Goal: Transaction & Acquisition: Subscribe to service/newsletter

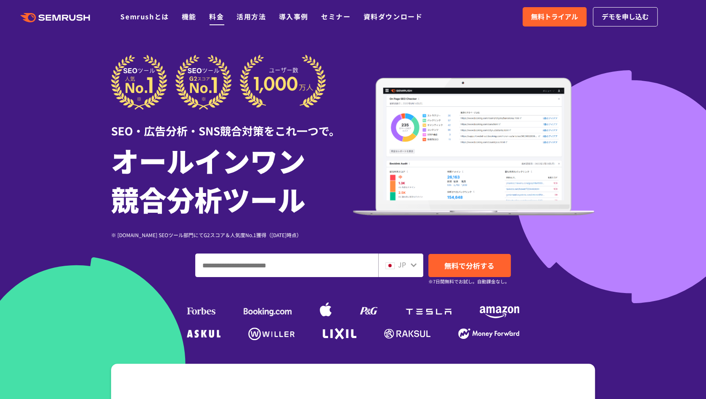
click at [219, 16] on link "料金" at bounding box center [216, 16] width 15 height 10
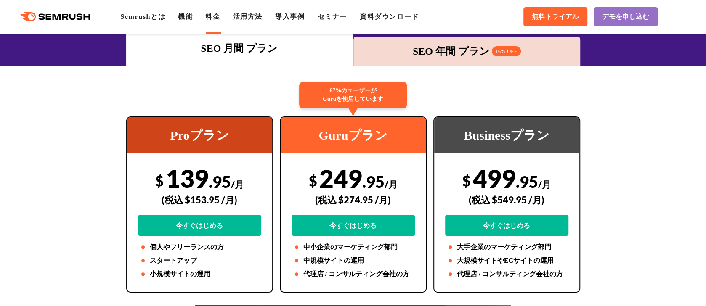
scroll to position [84, 0]
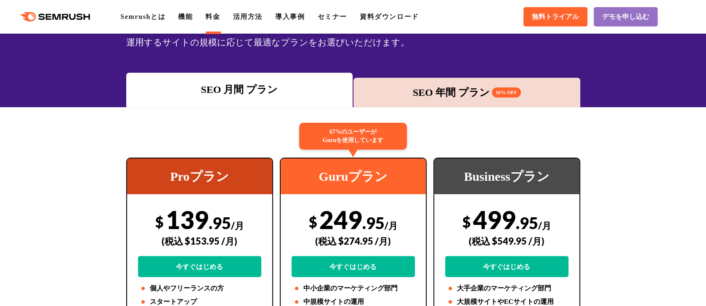
click at [450, 95] on div "SEO 年間 プラン 16% OFF" at bounding box center [467, 92] width 218 height 15
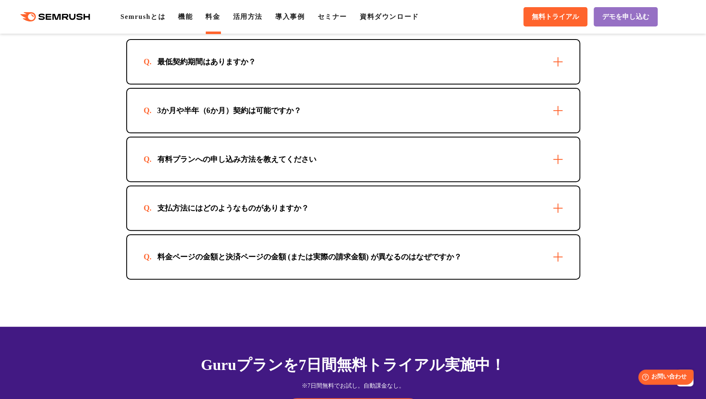
scroll to position [2440, 0]
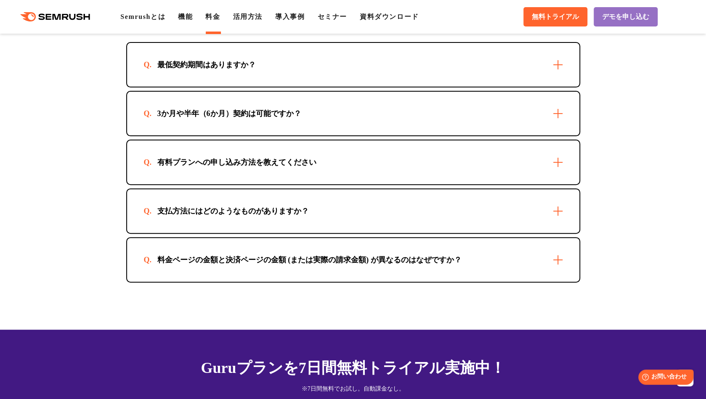
click at [429, 207] on div "支払方法にはどのようなものがありますか？" at bounding box center [353, 211] width 452 height 44
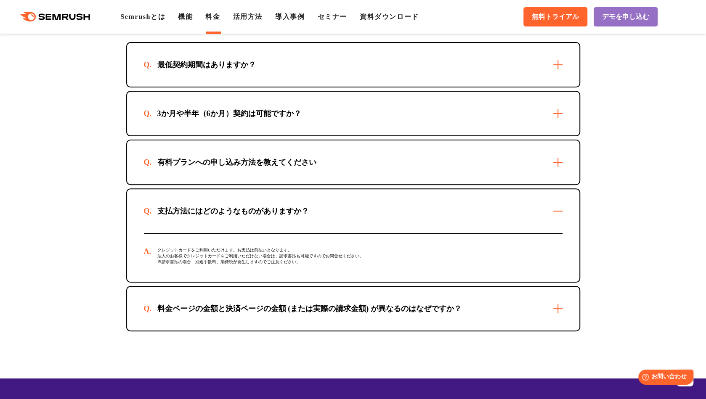
click at [403, 306] on div "料金ページの金額と決済ページの金額 (または実際の請求金額) が異なるのはなぜですか？" at bounding box center [353, 309] width 452 height 44
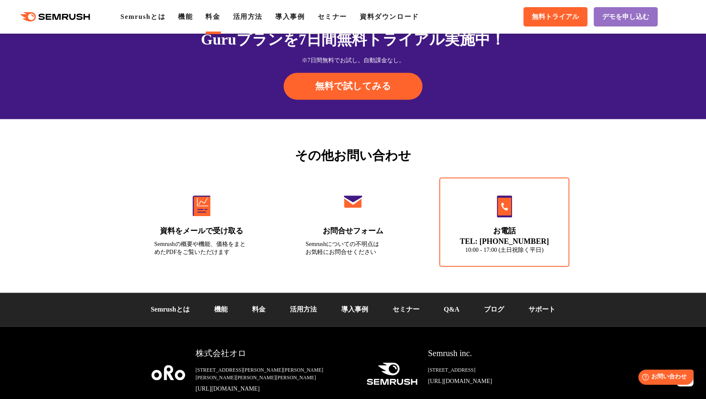
scroll to position [2951, 0]
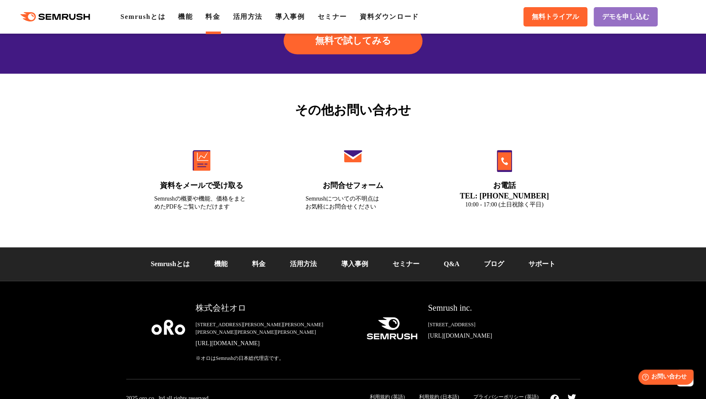
click at [637, 84] on div "その他お問い合わせ 資料をメールで受け取る Semrushの概要や機能、価格をまとめたPDFをご覧いただけます お問合せフォーム Semrushについての不明…" at bounding box center [353, 161] width 706 height 174
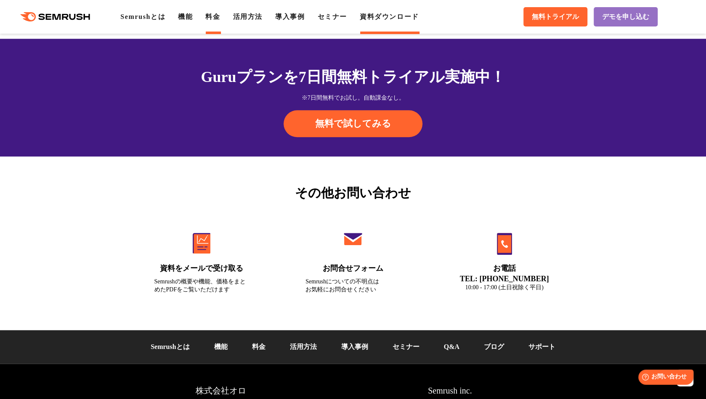
scroll to position [2866, 0]
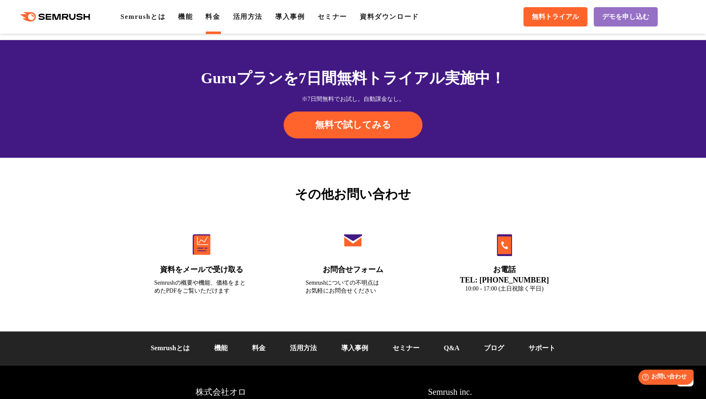
click at [217, 17] on link "料金" at bounding box center [212, 16] width 15 height 7
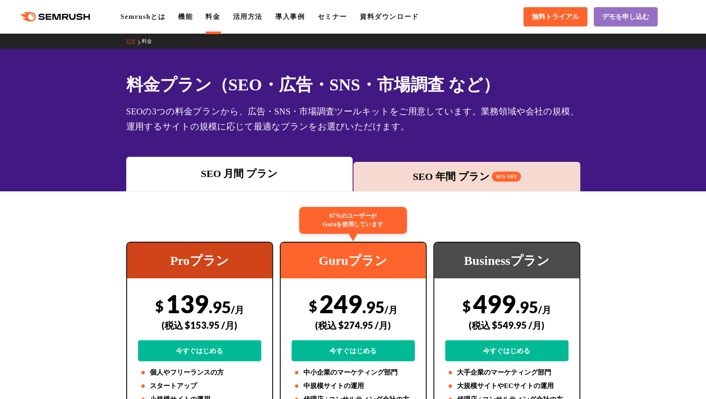
click at [417, 171] on div "SEO 年間 プラン 16% OFF" at bounding box center [467, 176] width 218 height 15
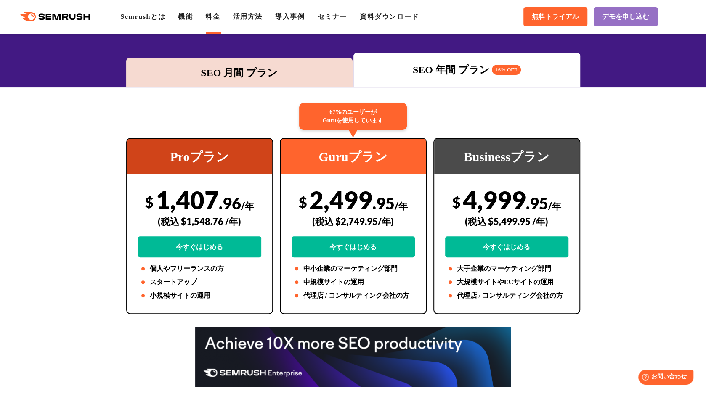
scroll to position [84, 0]
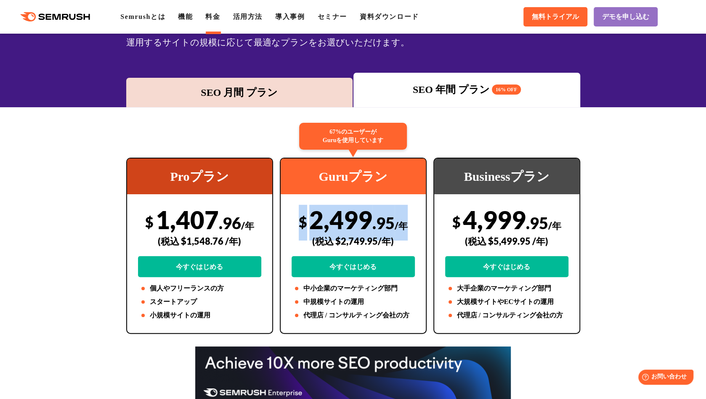
drag, startPoint x: 408, startPoint y: 224, endPoint x: 298, endPoint y: 220, distance: 109.5
click at [298, 220] on div "$ 2,499 .95 /年 (税込 $2,749.95/年) 今すぐはじめる" at bounding box center [353, 241] width 123 height 72
click at [352, 225] on div "$ 2,499 .95 /年 (税込 $2,749.95/年) 今すぐはじめる" at bounding box center [353, 241] width 123 height 72
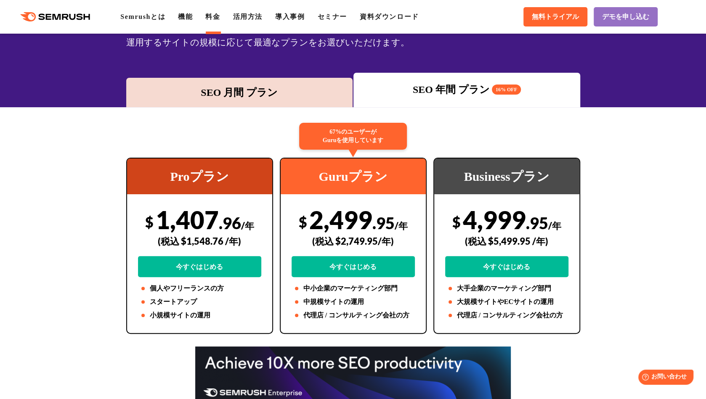
drag, startPoint x: 405, startPoint y: 239, endPoint x: 296, endPoint y: 230, distance: 109.3
click at [296, 230] on div "$ 2,499 .95 /年 (税込 $2,749.95/年) 今すぐはじめる" at bounding box center [353, 241] width 123 height 72
click at [336, 228] on div "(税込 $2,749.95/年)" at bounding box center [353, 241] width 123 height 30
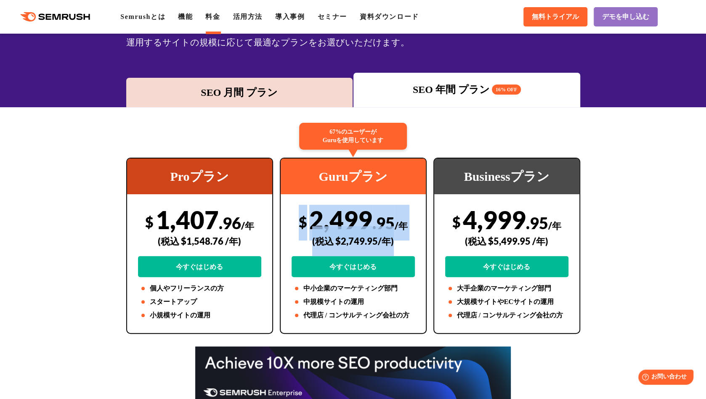
drag, startPoint x: 299, startPoint y: 221, endPoint x: 395, endPoint y: 244, distance: 98.6
click at [395, 244] on div "$ 2,499 .95 /年 (税込 $2,749.95/年) 今すぐはじめる" at bounding box center [353, 241] width 123 height 72
copy div "$ 2,499 .95 /年 (税込 $2,749.95/年)"
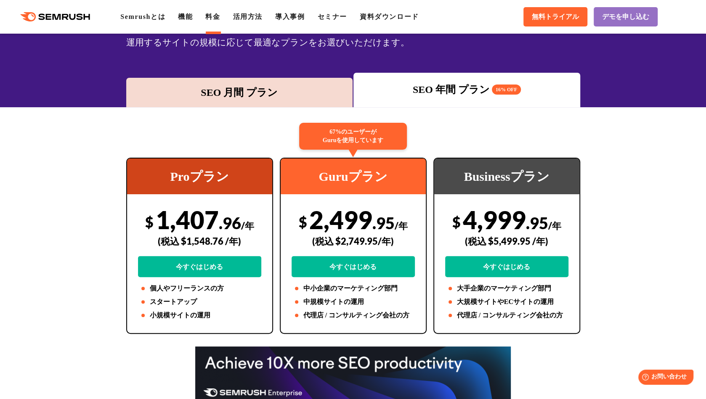
click at [230, 86] on div "SEO 月間 プラン" at bounding box center [239, 92] width 218 height 15
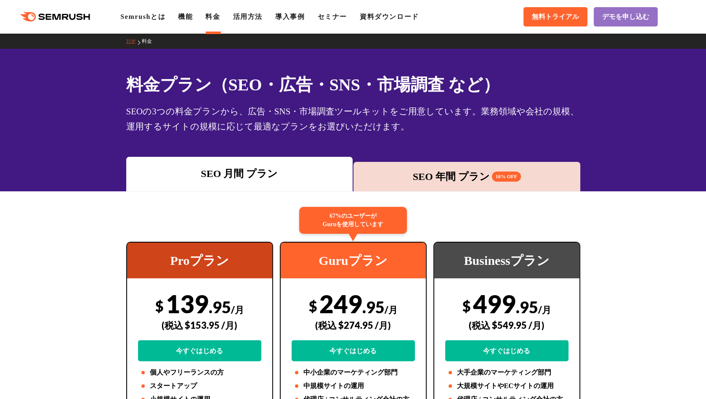
click at [454, 173] on div "SEO 年間 プラン 16% OFF" at bounding box center [467, 176] width 218 height 15
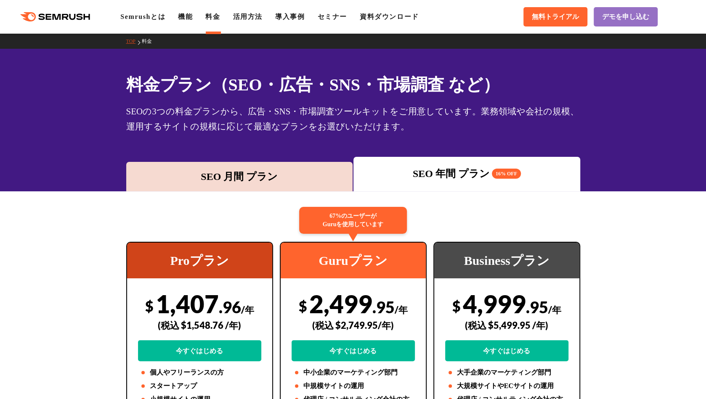
scroll to position [42, 0]
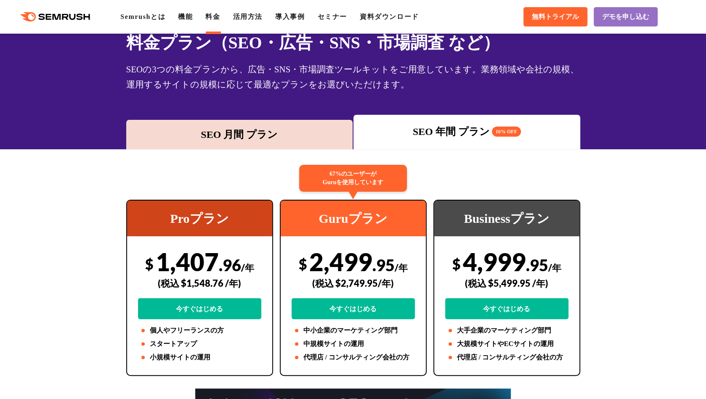
click at [304, 135] on div "SEO 月間 プラン" at bounding box center [239, 134] width 218 height 15
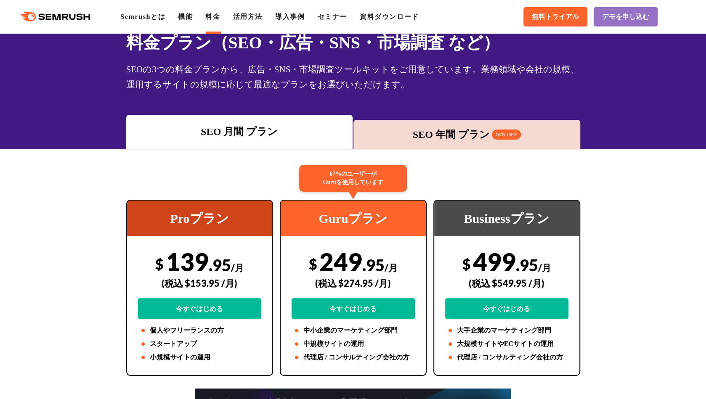
click at [401, 133] on div "SEO 年間 プラン 16% OFF" at bounding box center [467, 134] width 218 height 15
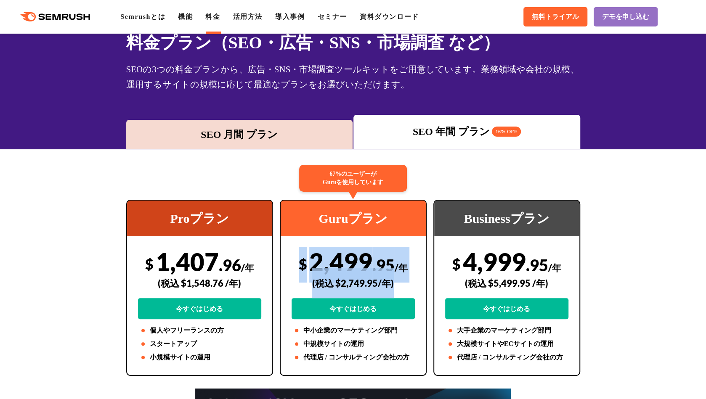
drag, startPoint x: 301, startPoint y: 264, endPoint x: 398, endPoint y: 284, distance: 98.8
click at [398, 284] on div "$ 2,499 .95 /年 (税込 $2,749.95/年) 今すぐはじめる" at bounding box center [353, 283] width 123 height 72
copy div "$ 2,499 .95 /年 (税込 $2,749.95/年)"
click at [412, 287] on div "(税込 $2,749.95/年)" at bounding box center [353, 283] width 123 height 30
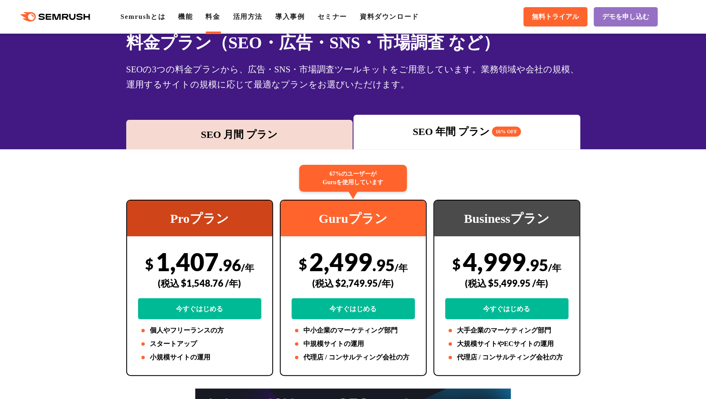
click at [273, 343] on div "Proプラン $ 1,407 .96 /年 (税込 $1,548.76 /年) 今すぐはじめる 個人やフリーランスの方 スタートアップ 小規模サイトの運用" at bounding box center [200, 288] width 154 height 176
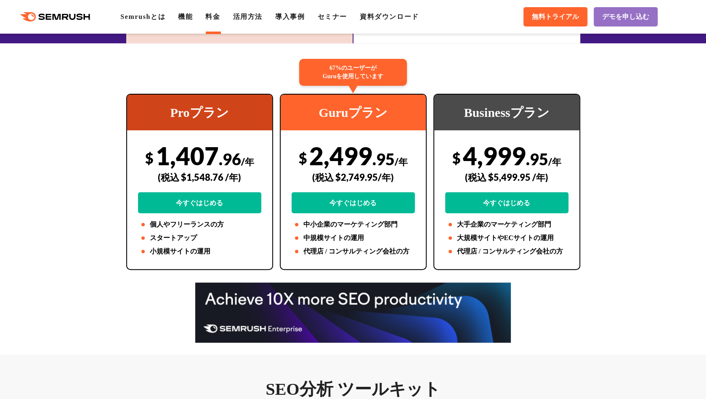
scroll to position [168, 0]
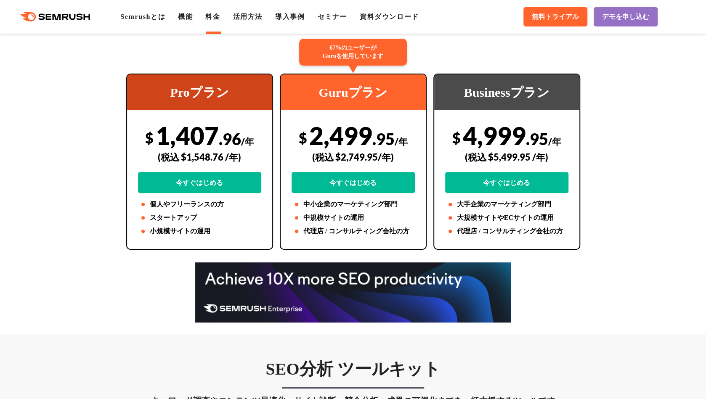
click at [58, 16] on icon ".cls {fill: #FF642D;}" at bounding box center [55, 16] width 95 height 9
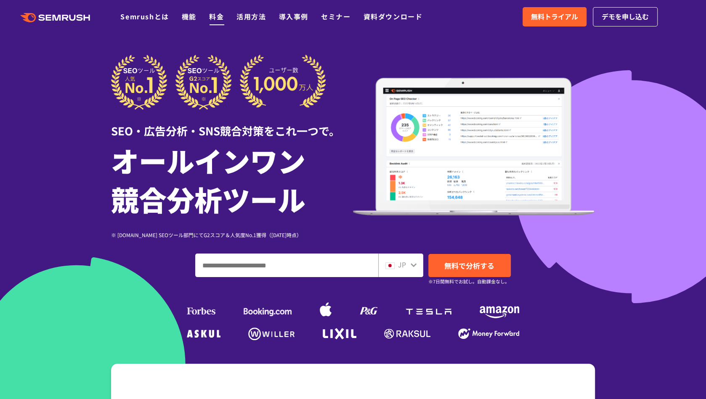
click at [212, 17] on link "料金" at bounding box center [216, 16] width 15 height 10
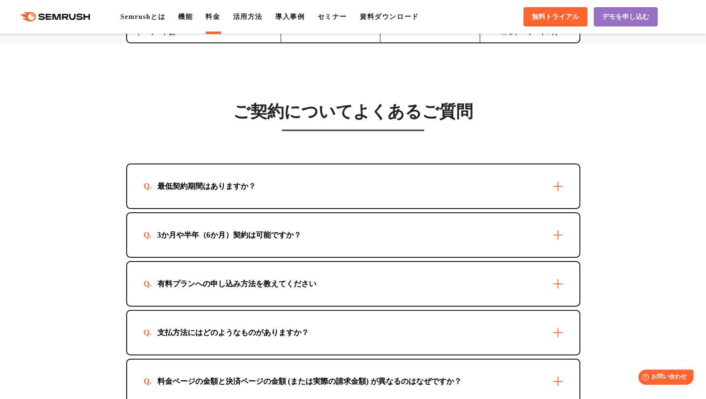
scroll to position [2398, 0]
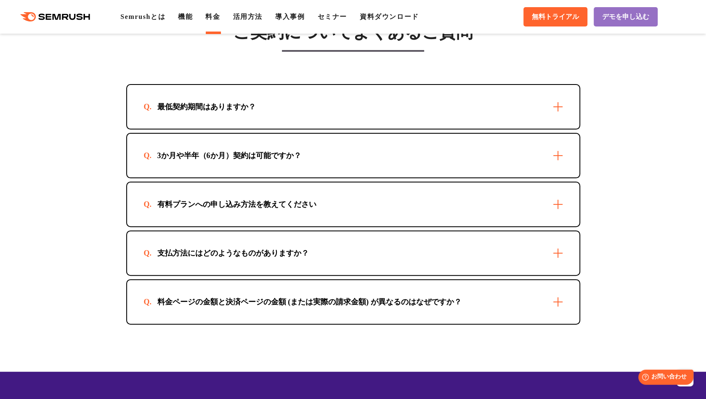
click at [301, 152] on div "3か月や半年（6か月）契約は可能ですか？" at bounding box center [353, 156] width 452 height 44
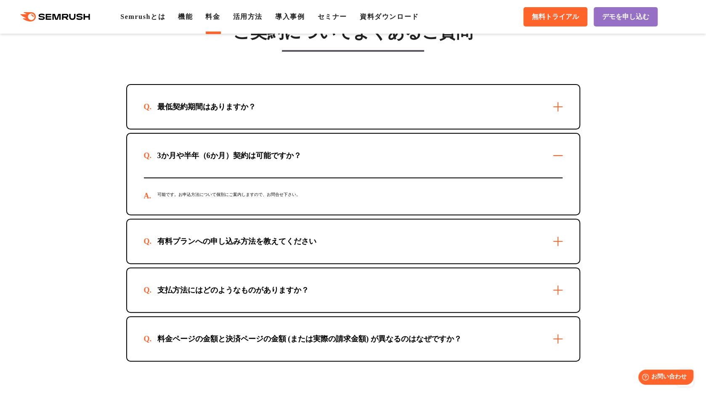
click at [301, 152] on div "3か月や半年（6か月）契約は可能ですか？" at bounding box center [353, 156] width 452 height 44
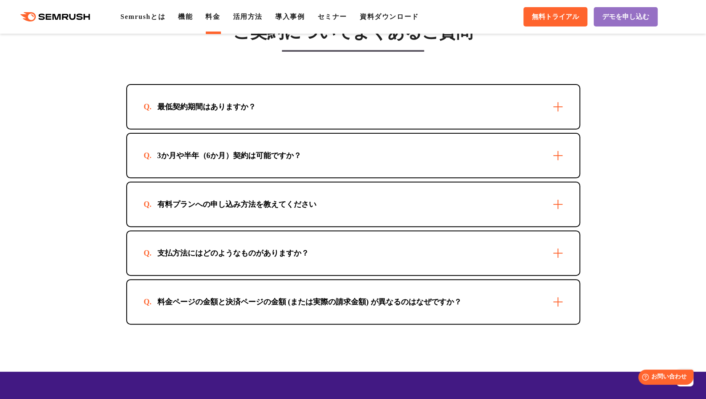
click at [282, 199] on div "有料プランへの申し込み方法を教えてください" at bounding box center [237, 204] width 186 height 10
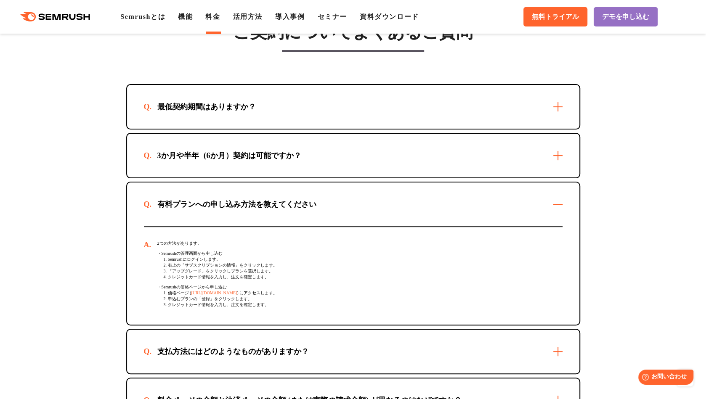
click at [282, 199] on div "有料プランへの申し込み方法を教えてください" at bounding box center [237, 204] width 186 height 10
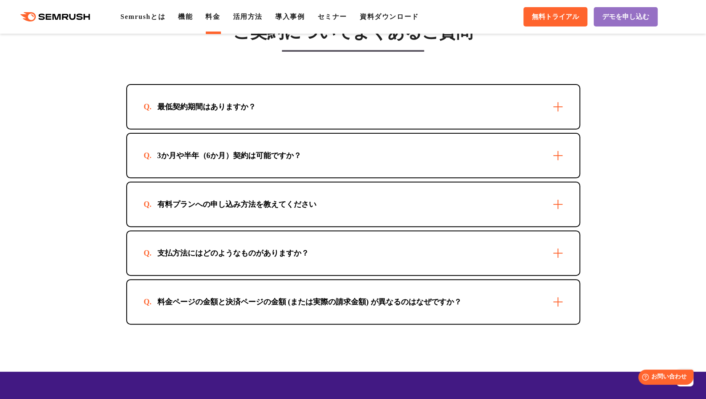
click at [270, 237] on div "支払方法にはどのようなものがありますか？" at bounding box center [353, 253] width 452 height 44
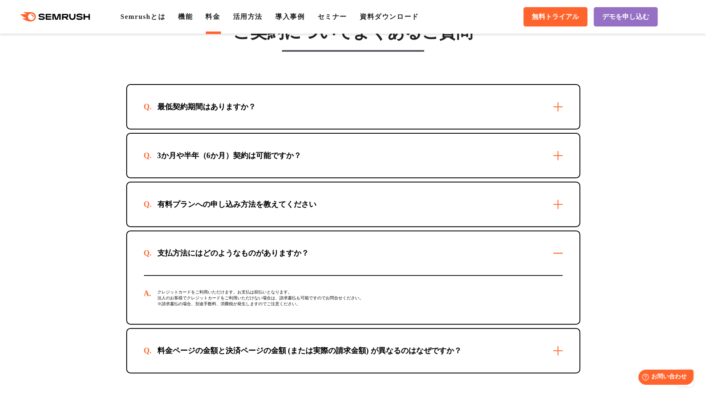
click at [307, 346] on div "料金ページの金額と決済ページの金額 (または実際の請求金額) が異なるのはなぜですか？" at bounding box center [309, 351] width 331 height 10
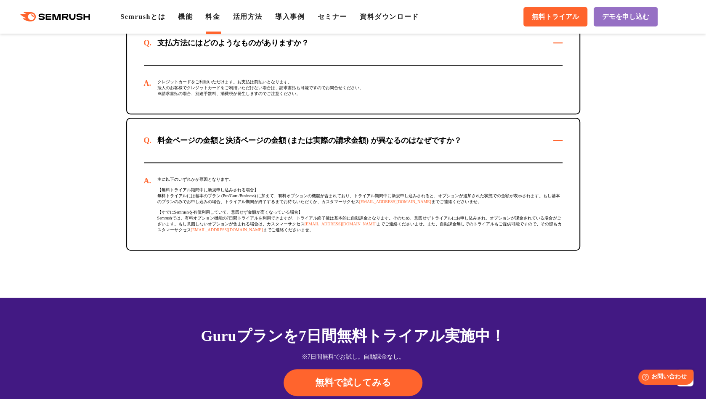
scroll to position [2440, 0]
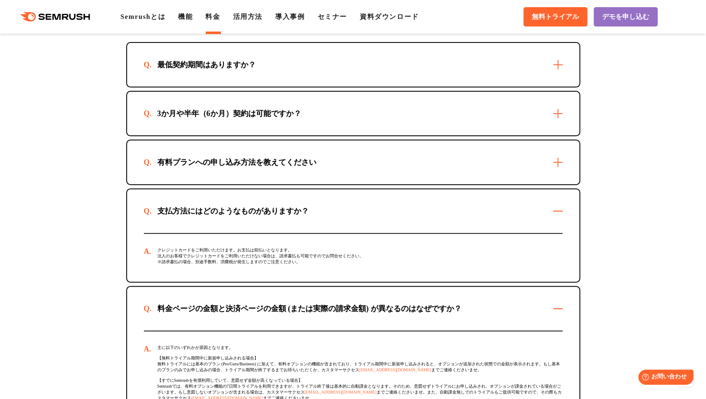
click at [237, 157] on div "有料プランへの申し込み方法を教えてください" at bounding box center [237, 162] width 186 height 10
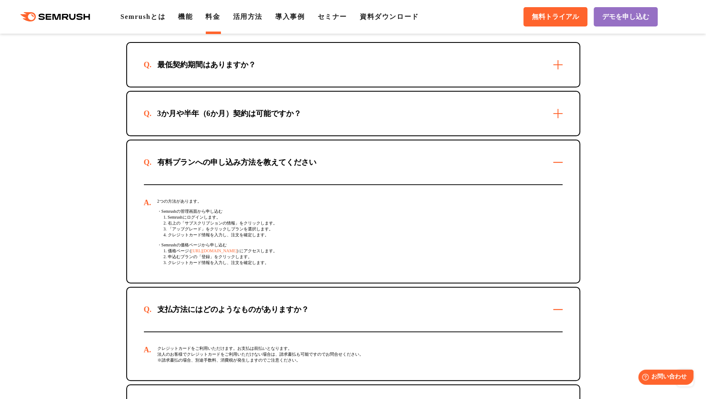
click at [205, 61] on div "最低契約期間はありますか？" at bounding box center [206, 65] width 125 height 10
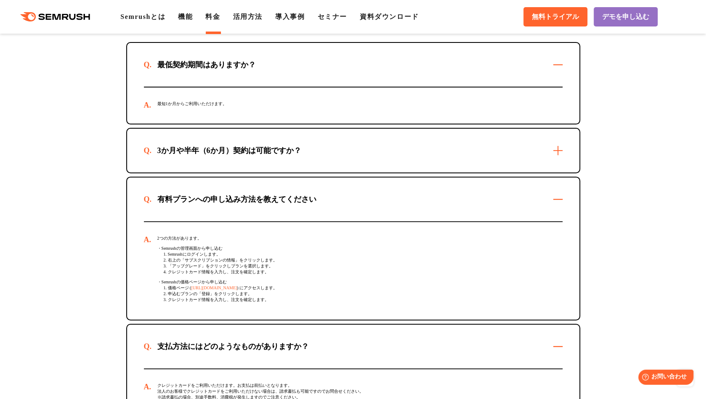
click at [75, 14] on icon at bounding box center [73, 17] width 6 height 6
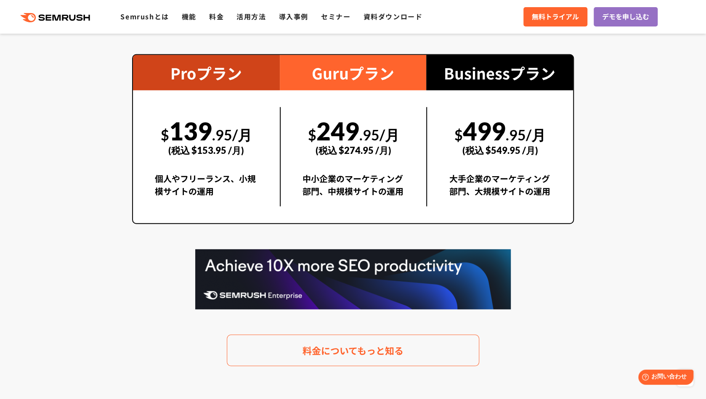
scroll to position [1557, 0]
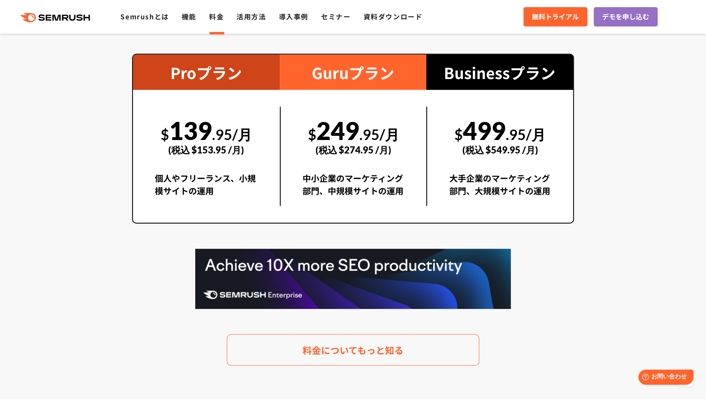
click at [212, 16] on link "料金" at bounding box center [216, 16] width 15 height 10
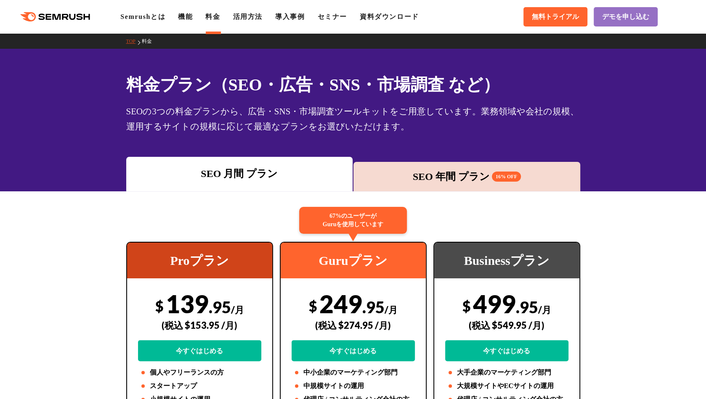
click at [469, 174] on div "SEO 年間 プラン 16% OFF" at bounding box center [467, 176] width 218 height 15
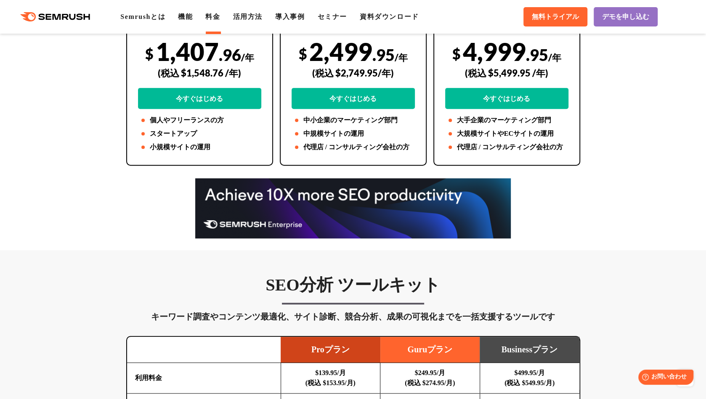
scroll to position [42, 0]
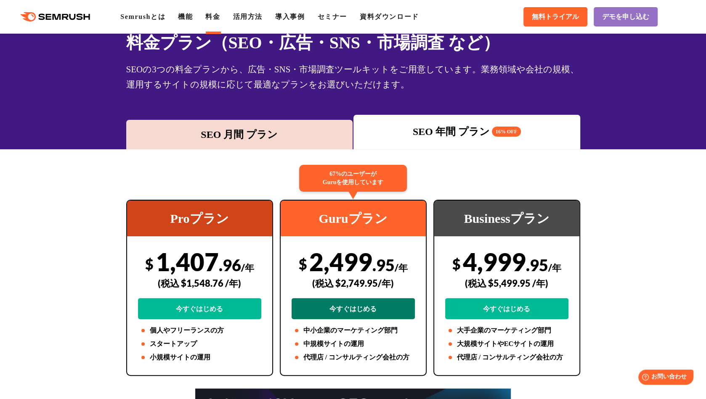
click at [353, 311] on link "今すぐはじめる" at bounding box center [353, 308] width 123 height 21
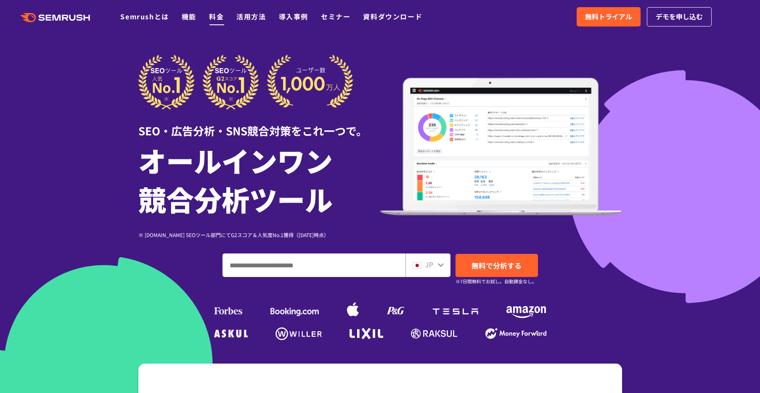
click at [220, 18] on link "料金" at bounding box center [216, 16] width 15 height 10
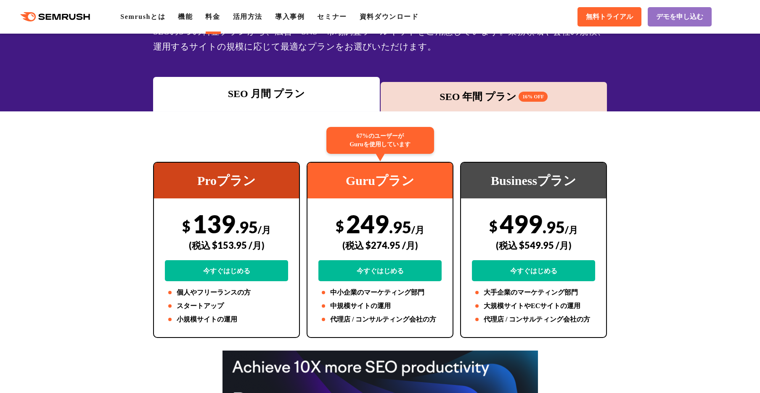
scroll to position [84, 0]
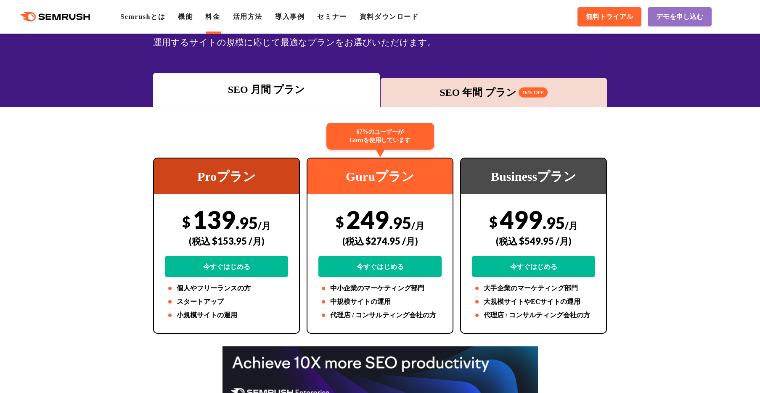
click at [446, 86] on div "SEO 年間 プラン 16% OFF" at bounding box center [494, 92] width 218 height 15
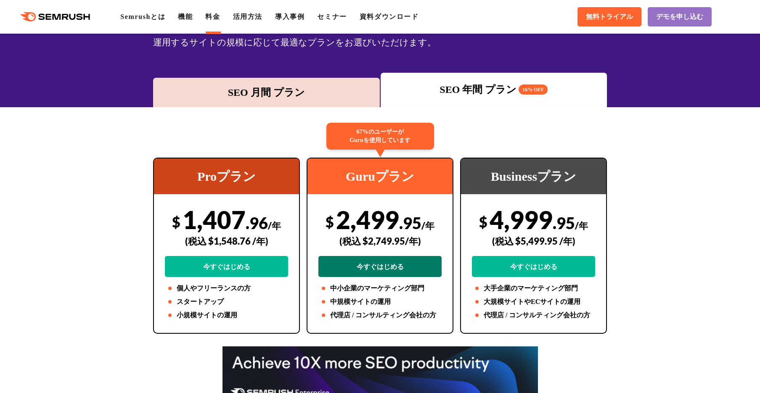
click at [384, 263] on link "今すぐはじめる" at bounding box center [379, 266] width 123 height 21
